Goal: Find specific page/section: Find specific page/section

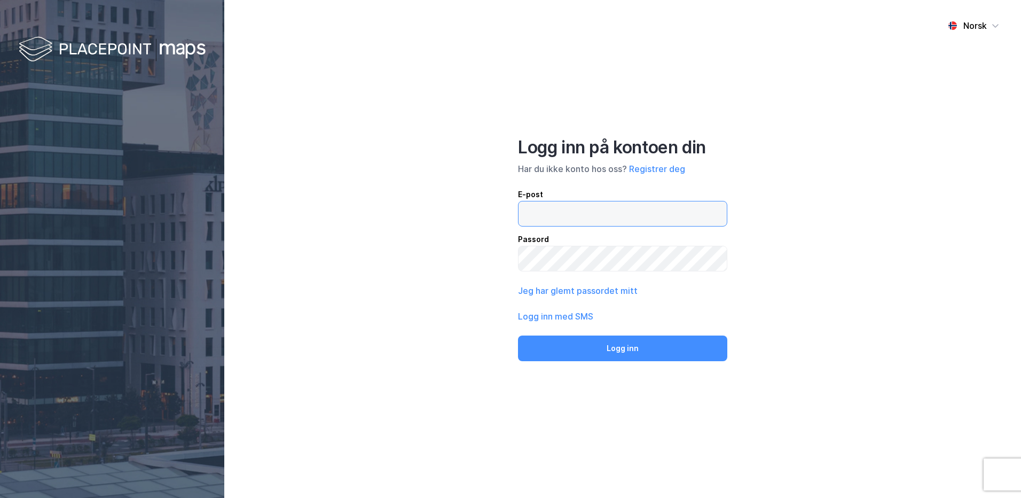
type input "[PERSON_NAME][EMAIL_ADDRESS][DOMAIN_NAME]"
click at [643, 344] on button "Logg inn" at bounding box center [622, 348] width 209 height 26
